Goal: Find specific page/section: Find specific page/section

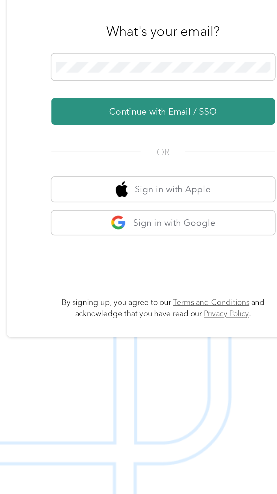
click at [217, 270] on button "Continue with Email / SSO" at bounding box center [204, 264] width 99 height 12
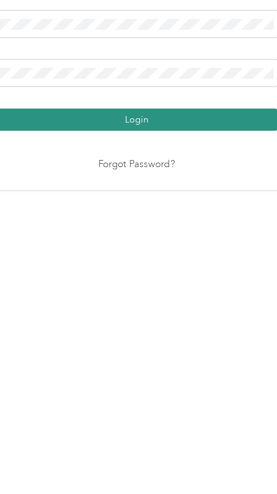
click at [185, 292] on button "Login" at bounding box center [136, 287] width 125 height 10
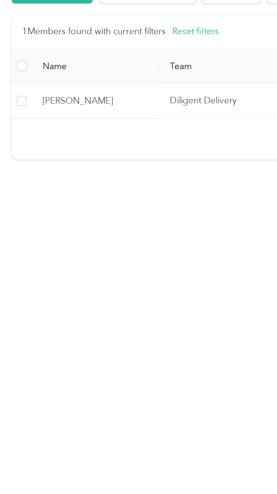
click at [45, 189] on span "[PERSON_NAME]" at bounding box center [61, 189] width 47 height 6
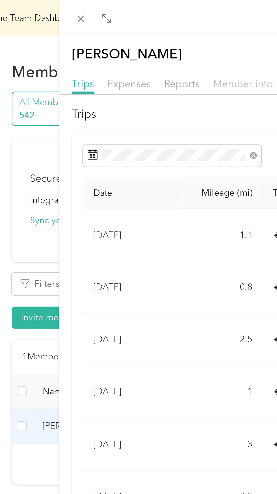
click at [125, 39] on span "Member info" at bounding box center [126, 36] width 27 height 5
